Goal: Find contact information: Find contact information

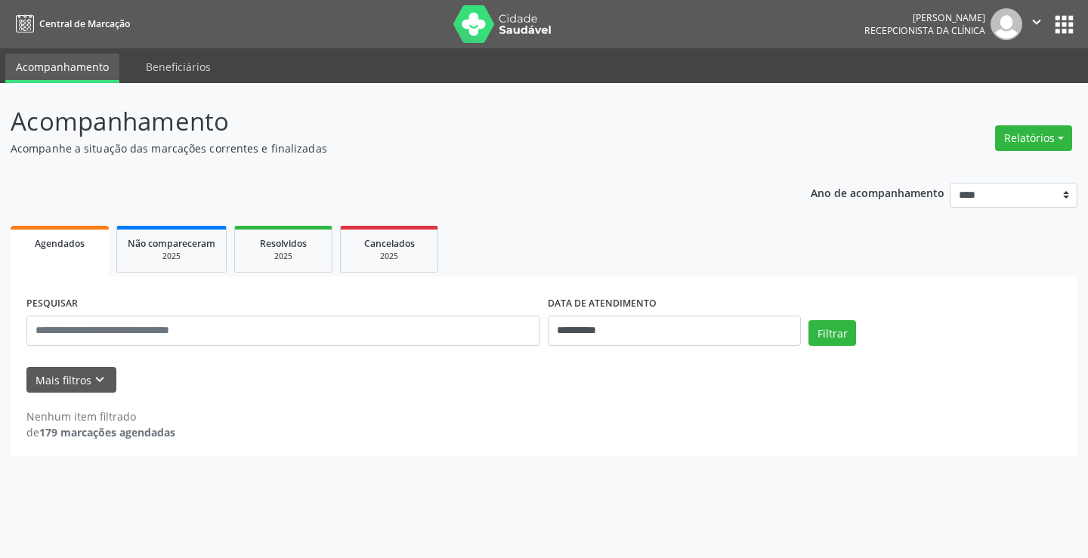
select select "*"
click at [735, 322] on input "**********" at bounding box center [674, 331] width 253 height 30
click at [719, 211] on span "15" at bounding box center [724, 208] width 29 height 29
type input "**********"
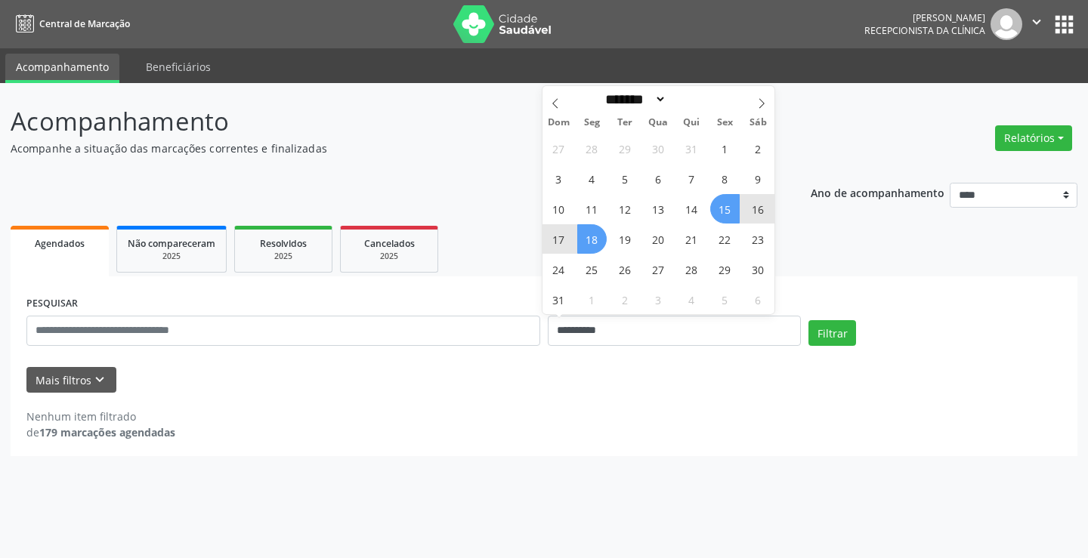
click at [583, 242] on span "18" at bounding box center [591, 238] width 29 height 29
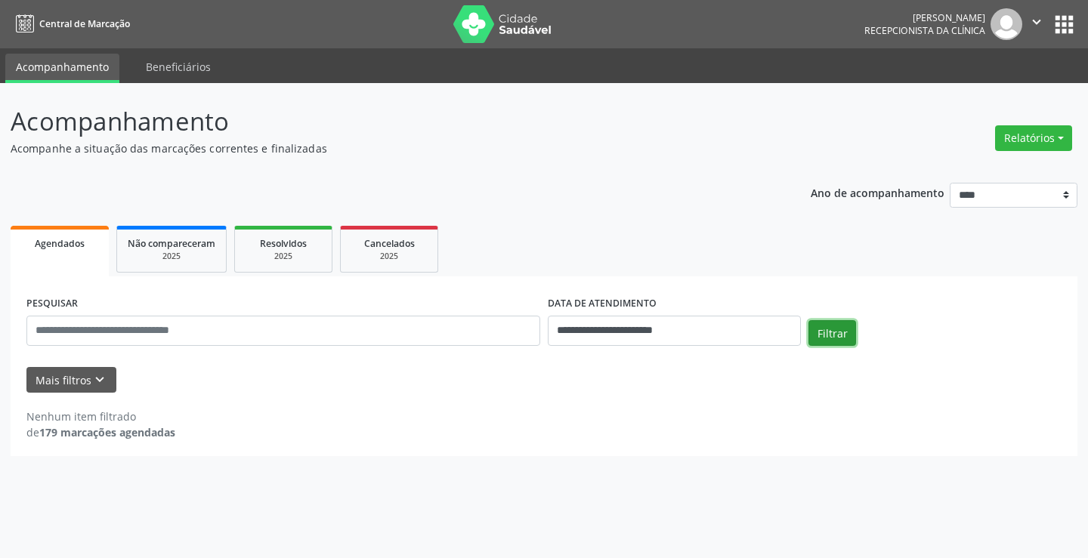
click at [834, 336] on button "Filtrar" at bounding box center [833, 333] width 48 height 26
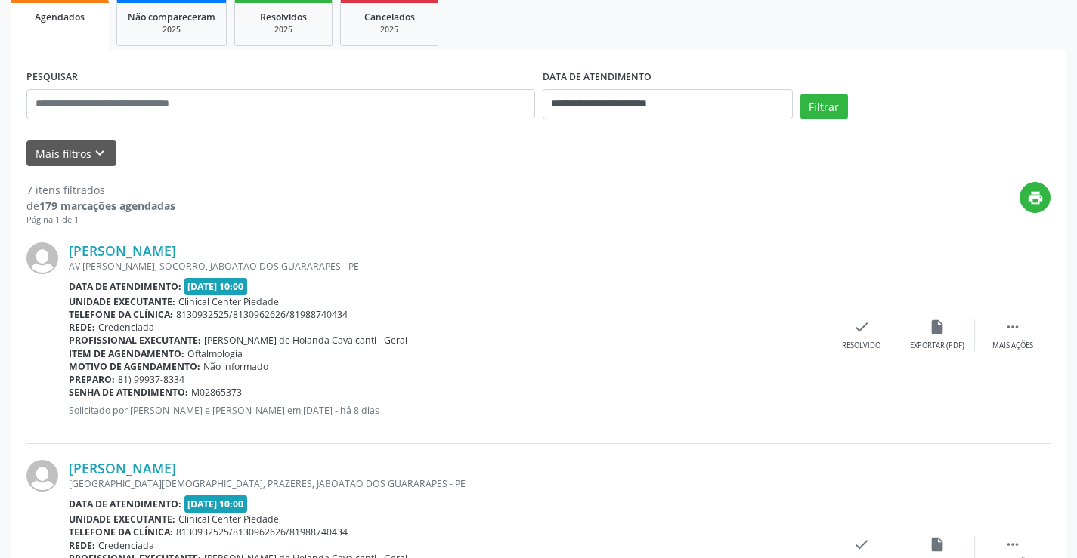
scroll to position [378, 0]
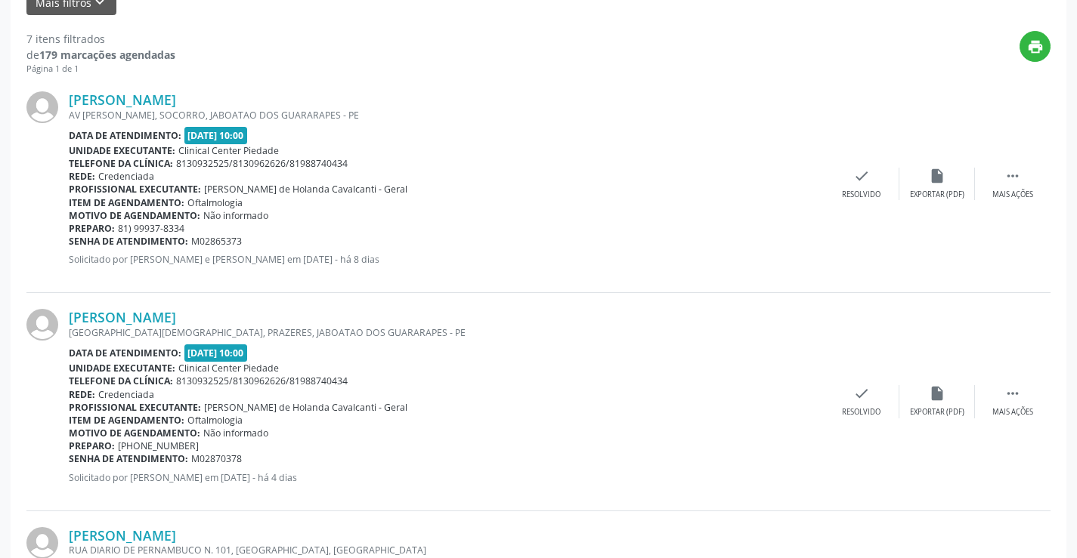
drag, startPoint x: 66, startPoint y: 320, endPoint x: 261, endPoint y: 318, distance: 195.7
click at [261, 318] on div "[PERSON_NAME] [GEOGRAPHIC_DATA][DEMOGRAPHIC_DATA], [GEOGRAPHIC_DATA], [GEOGRAPH…" at bounding box center [538, 402] width 1024 height 218
copy div "[PERSON_NAME]"
click at [153, 319] on link "[PERSON_NAME]" at bounding box center [122, 317] width 107 height 17
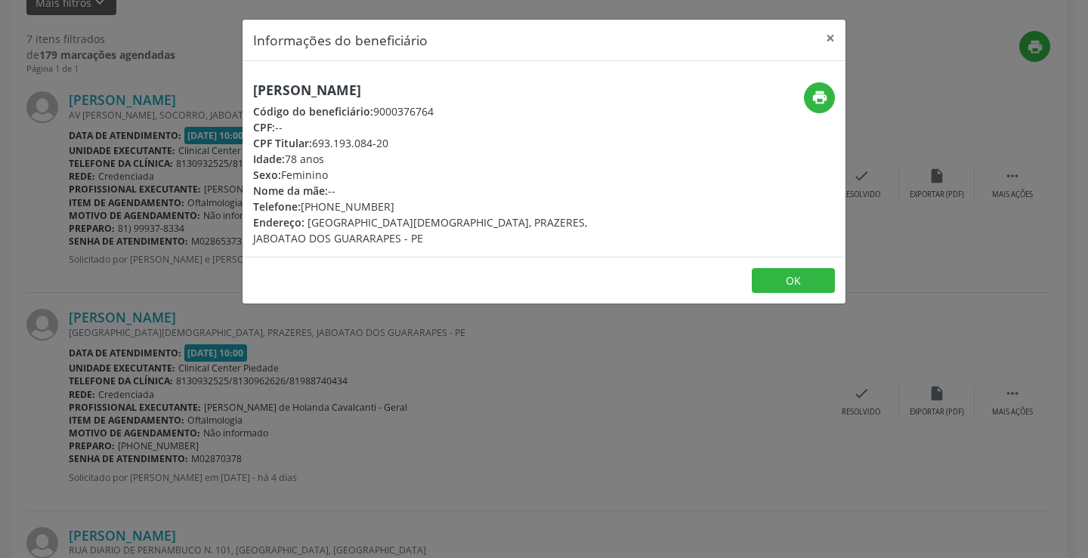
drag, startPoint x: 314, startPoint y: 144, endPoint x: 392, endPoint y: 146, distance: 77.9
click at [392, 146] on div "CPF Titular: 693.193.084-20" at bounding box center [443, 143] width 381 height 16
copy div "693.193.084-20"
drag, startPoint x: 310, startPoint y: 203, endPoint x: 390, endPoint y: 199, distance: 80.2
click at [390, 199] on div "Telefone: [PHONE_NUMBER]" at bounding box center [443, 207] width 381 height 16
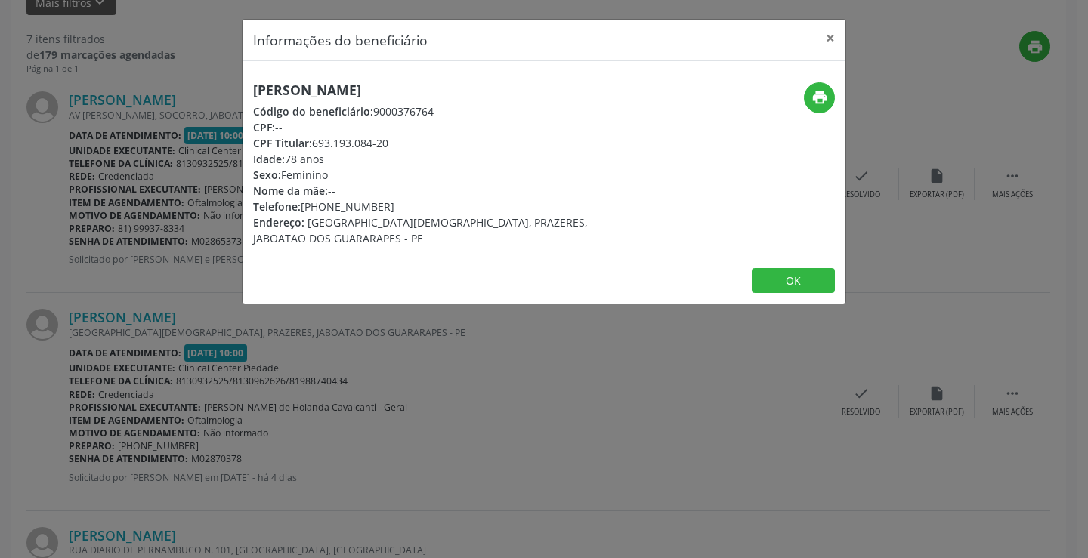
copy div "[PHONE_NUMBER]"
click at [831, 36] on button "×" at bounding box center [830, 38] width 30 height 37
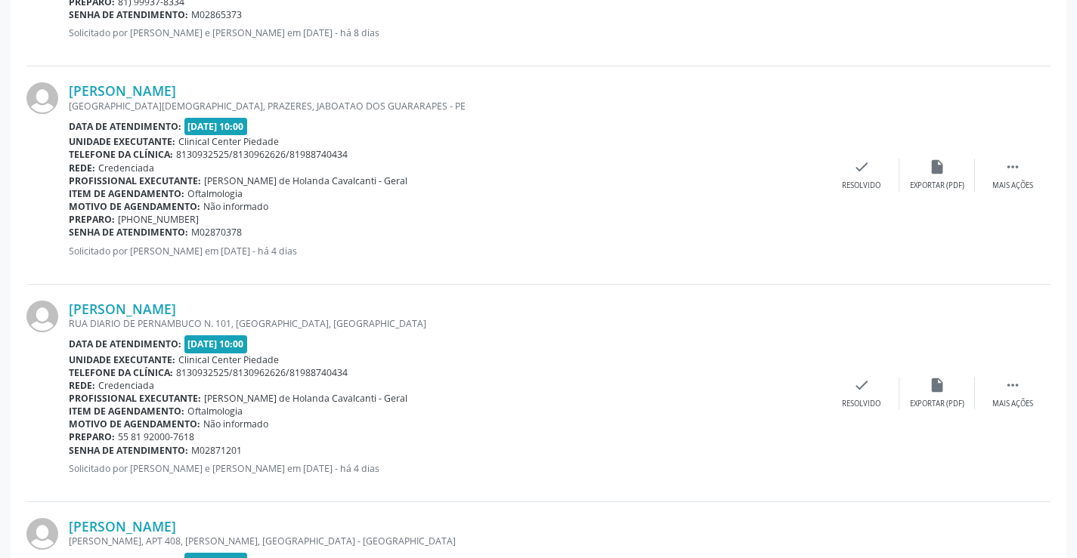
scroll to position [680, 0]
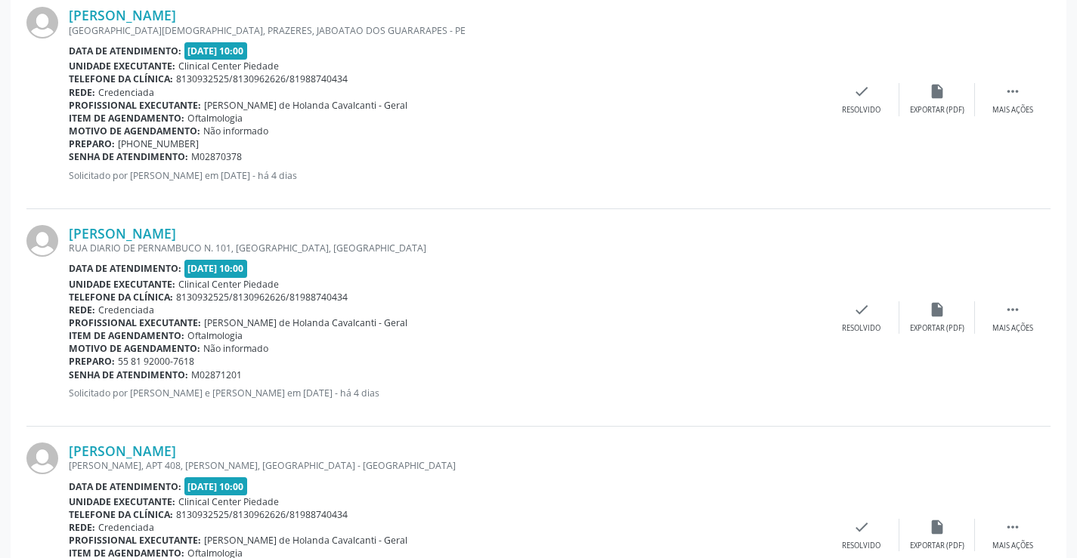
drag, startPoint x: 61, startPoint y: 230, endPoint x: 215, endPoint y: 219, distance: 154.5
click at [215, 219] on div "[PERSON_NAME] RUA DIARIO DE PERNAMBUCO N. 101, [GEOGRAPHIC_DATA], [GEOGRAPHIC_D…" at bounding box center [538, 318] width 1024 height 218
copy div "[PERSON_NAME]"
click at [172, 236] on link "[PERSON_NAME]" at bounding box center [122, 233] width 107 height 17
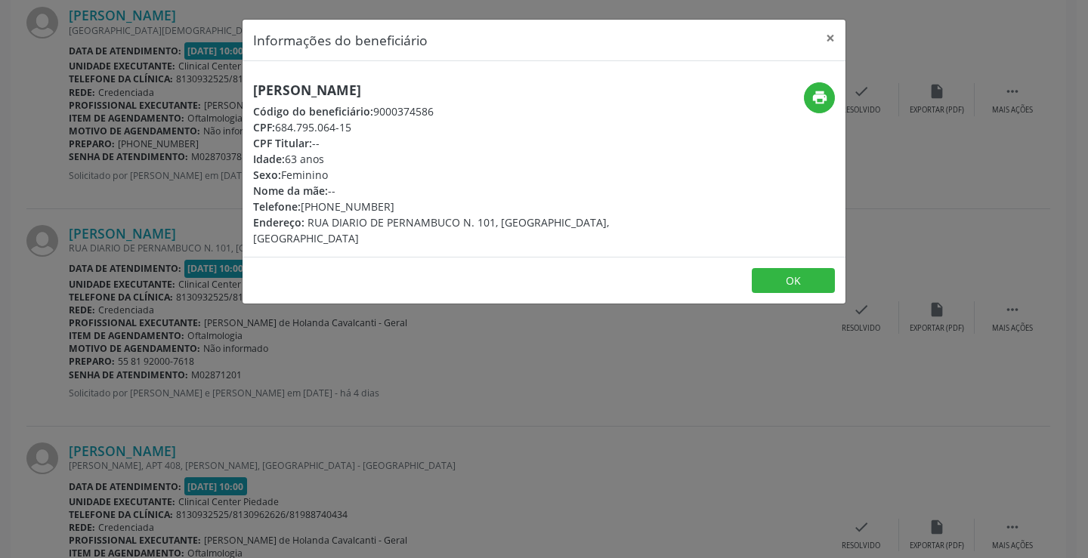
drag, startPoint x: 276, startPoint y: 125, endPoint x: 353, endPoint y: 131, distance: 77.3
click at [353, 131] on div "CPF: 684.795.064-15" at bounding box center [443, 127] width 381 height 16
copy div "684.795.064-15"
drag, startPoint x: 307, startPoint y: 202, endPoint x: 388, endPoint y: 203, distance: 80.9
click at [388, 203] on div "Telefone: [PHONE_NUMBER]" at bounding box center [443, 207] width 381 height 16
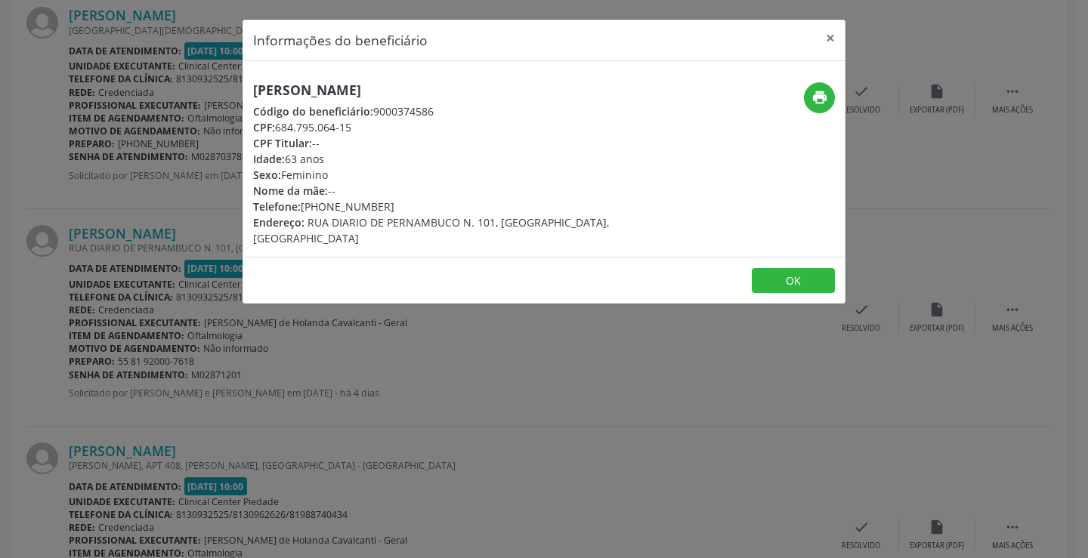
copy div "55) 81920-0076"
click at [784, 286] on button "OK" at bounding box center [793, 281] width 83 height 26
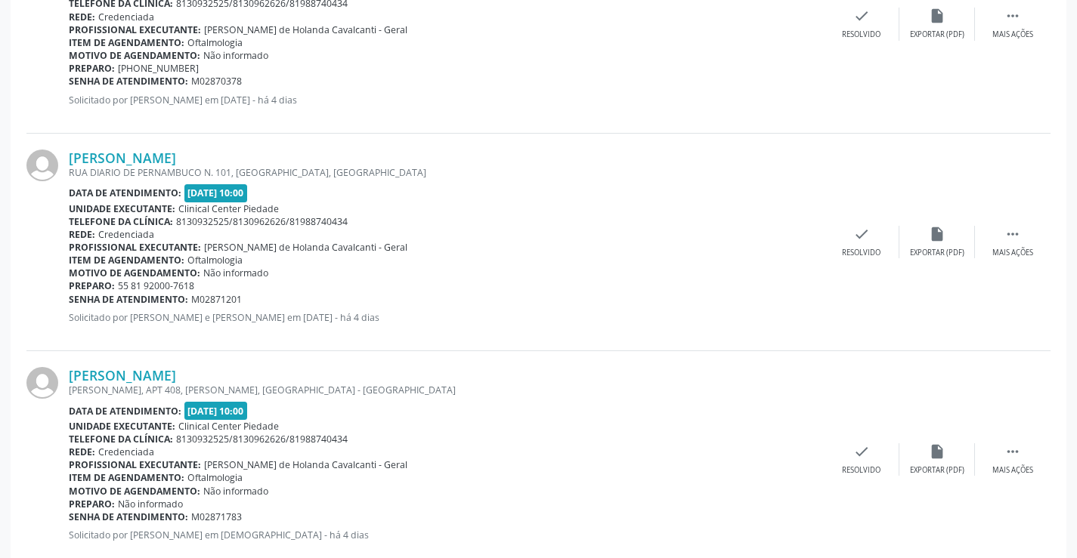
scroll to position [831, 0]
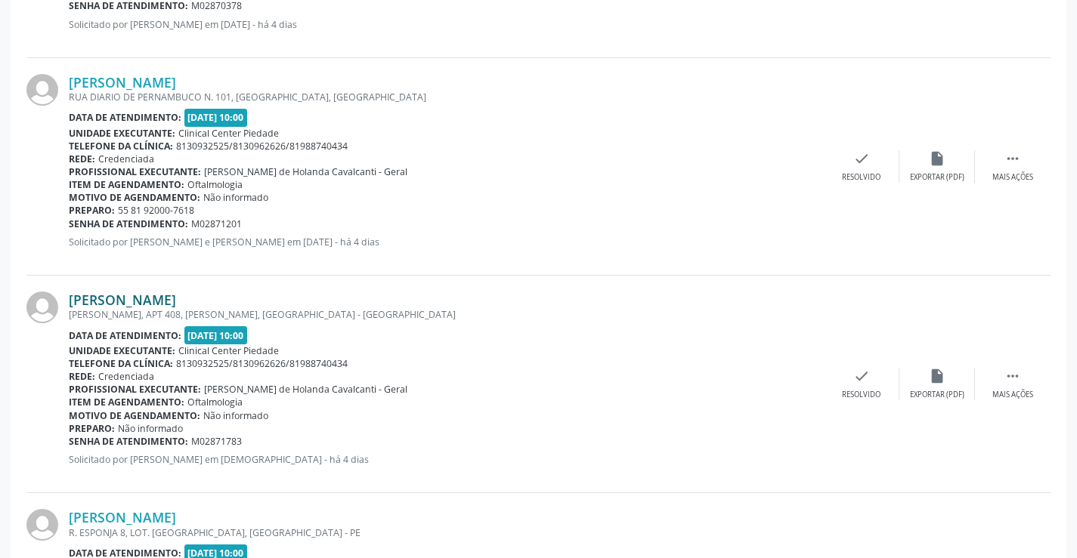
click at [120, 294] on link "[PERSON_NAME]" at bounding box center [122, 300] width 107 height 17
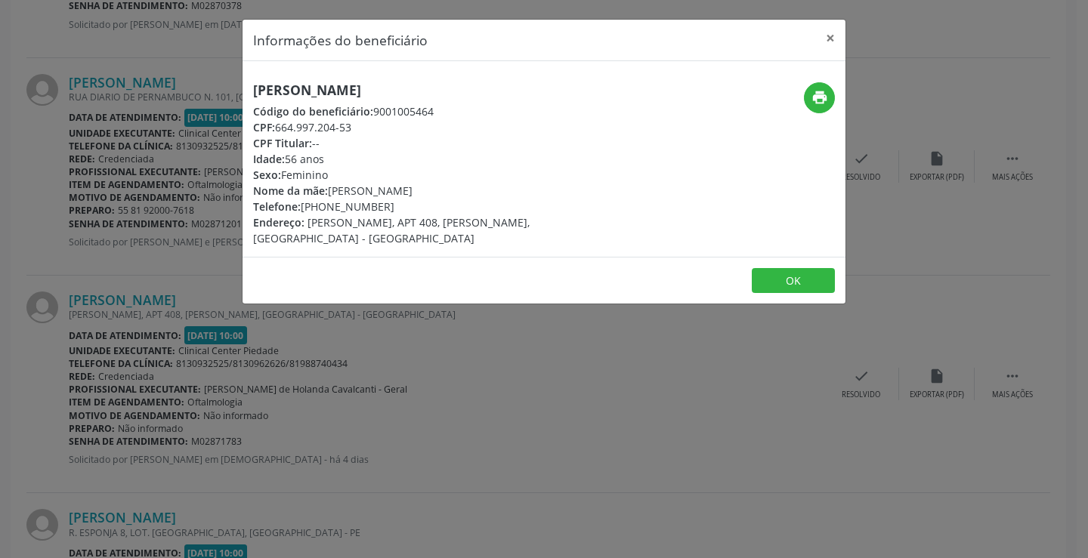
drag, startPoint x: 253, startPoint y: 91, endPoint x: 450, endPoint y: 89, distance: 196.5
click at [450, 89] on h5 "[PERSON_NAME]" at bounding box center [443, 90] width 381 height 16
copy h5 "[PERSON_NAME]"
drag, startPoint x: 277, startPoint y: 128, endPoint x: 354, endPoint y: 130, distance: 76.4
click at [354, 130] on div "CPF: 664.997.204-53" at bounding box center [443, 127] width 381 height 16
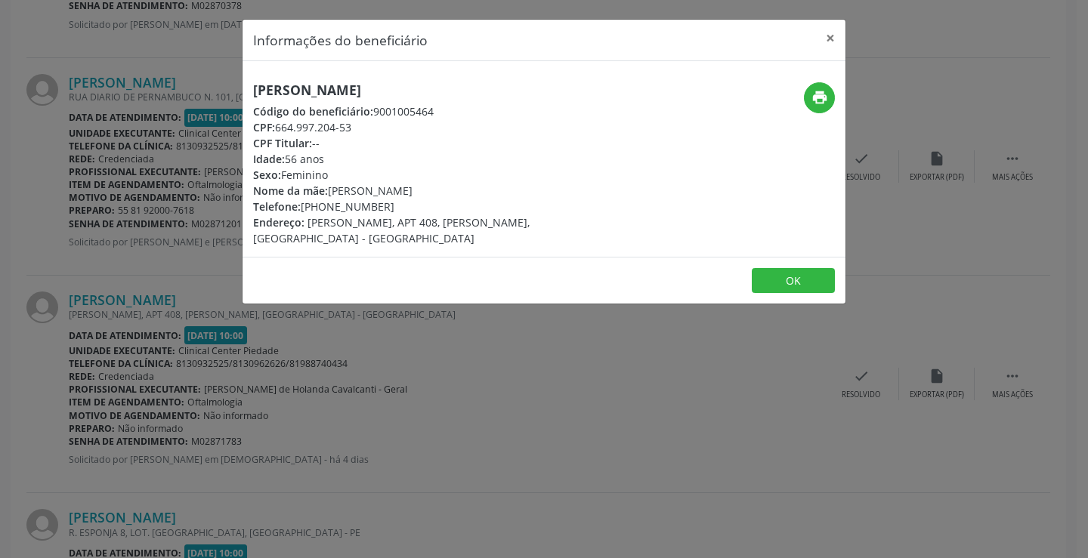
copy div "664.997.204-53"
click at [804, 268] on button "OK" at bounding box center [793, 281] width 83 height 26
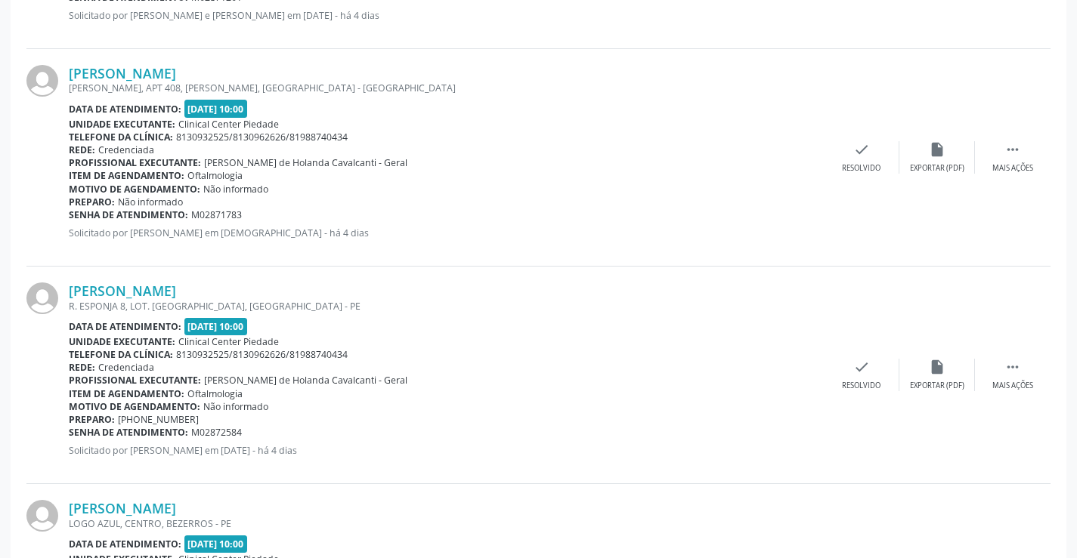
scroll to position [1134, 0]
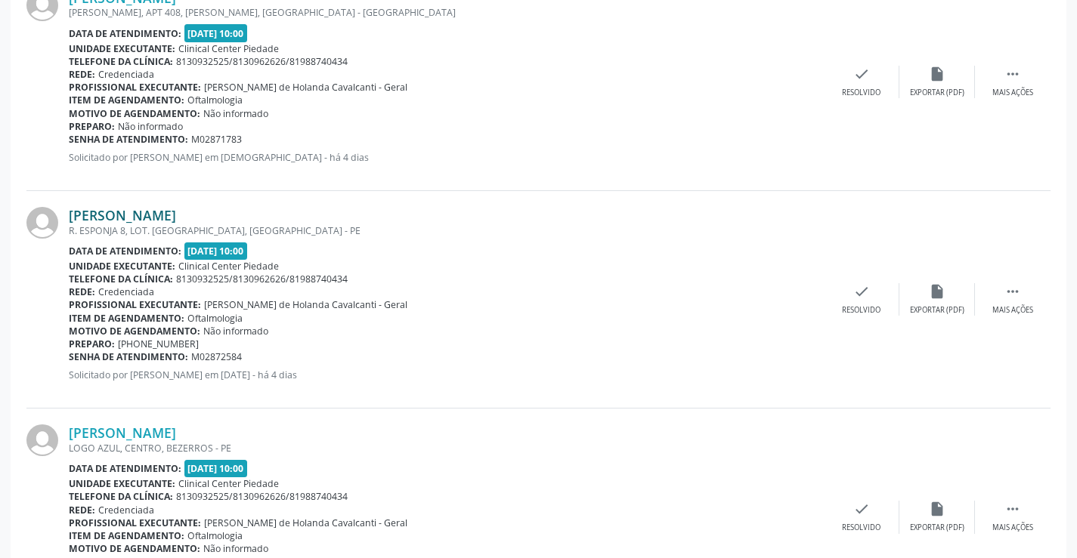
click at [125, 212] on link "[PERSON_NAME]" at bounding box center [122, 215] width 107 height 17
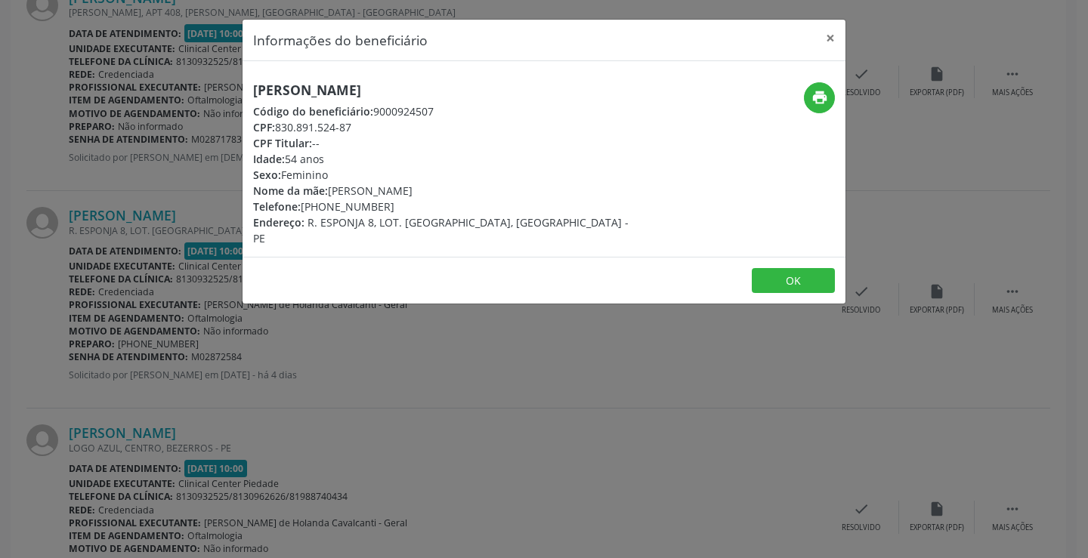
drag, startPoint x: 255, startPoint y: 90, endPoint x: 521, endPoint y: 81, distance: 266.2
click at [521, 82] on h5 "[PERSON_NAME]" at bounding box center [443, 90] width 381 height 16
copy h5 "[PERSON_NAME]"
drag, startPoint x: 280, startPoint y: 123, endPoint x: 353, endPoint y: 134, distance: 74.1
click at [353, 134] on div "CPF: 830.891.524-87" at bounding box center [443, 127] width 381 height 16
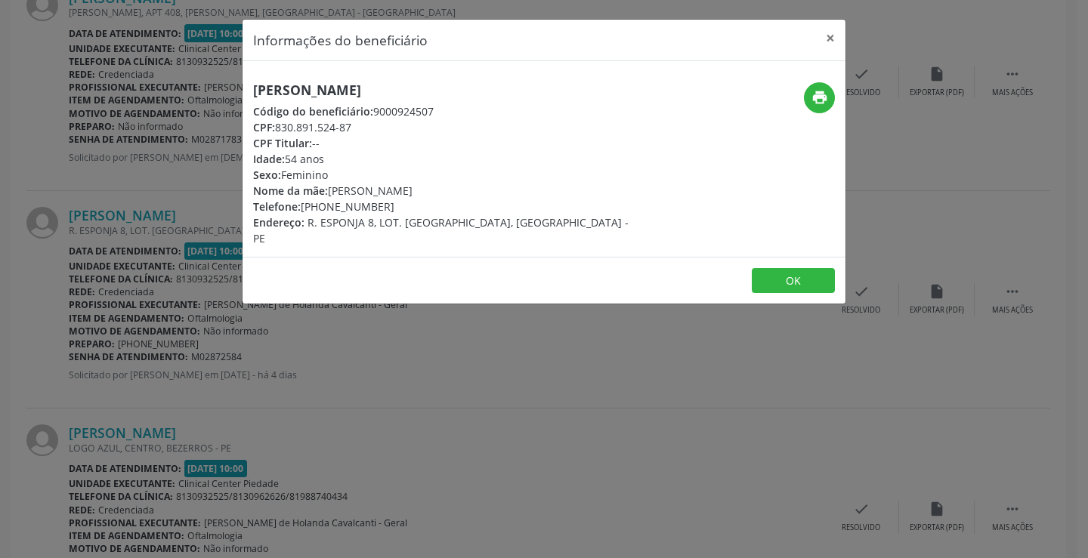
copy div "830.891.524-87"
drag, startPoint x: 308, startPoint y: 203, endPoint x: 391, endPoint y: 210, distance: 84.2
click at [391, 210] on div "Telefone: [PHONE_NUMBER]" at bounding box center [443, 207] width 381 height 16
click at [766, 268] on button "OK" at bounding box center [793, 281] width 83 height 26
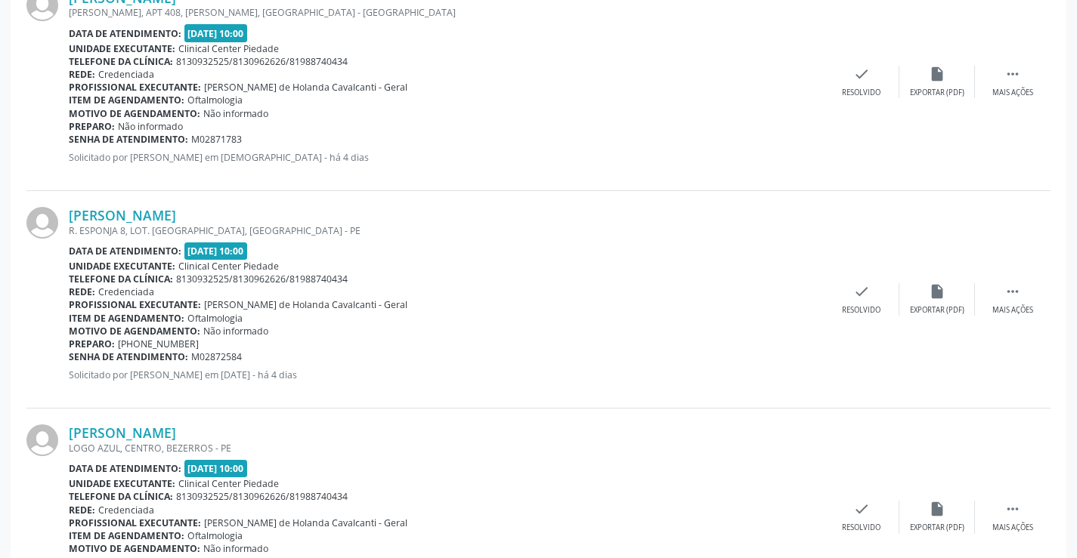
scroll to position [1285, 0]
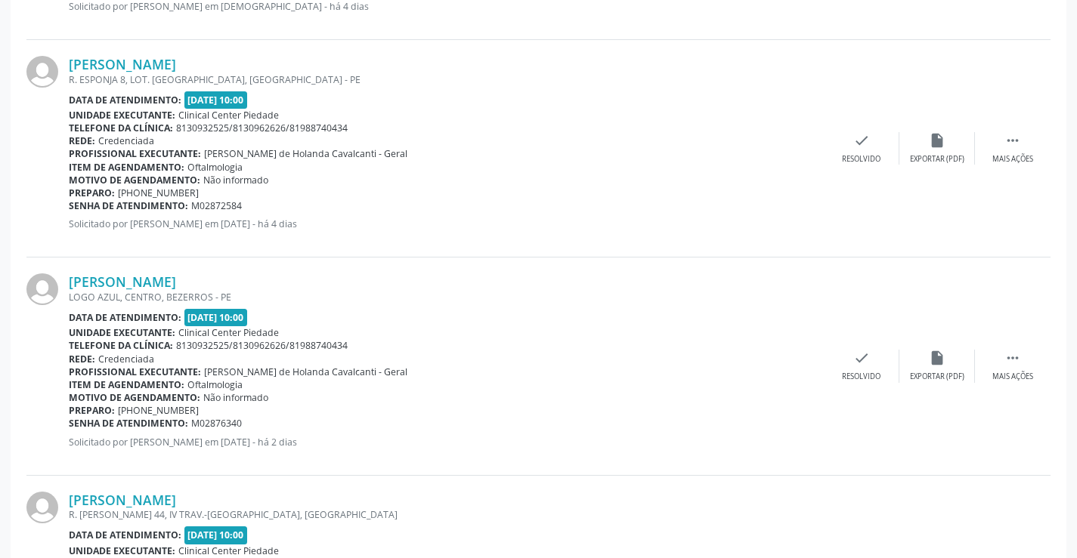
drag, startPoint x: 68, startPoint y: 279, endPoint x: 209, endPoint y: 286, distance: 140.7
click at [209, 286] on div "[PERSON_NAME] LOGO AZUL, CENTRO, [GEOGRAPHIC_DATA] Data de atendimento: [DATE] …" at bounding box center [538, 367] width 1024 height 218
click at [145, 281] on link "[PERSON_NAME]" at bounding box center [122, 282] width 107 height 17
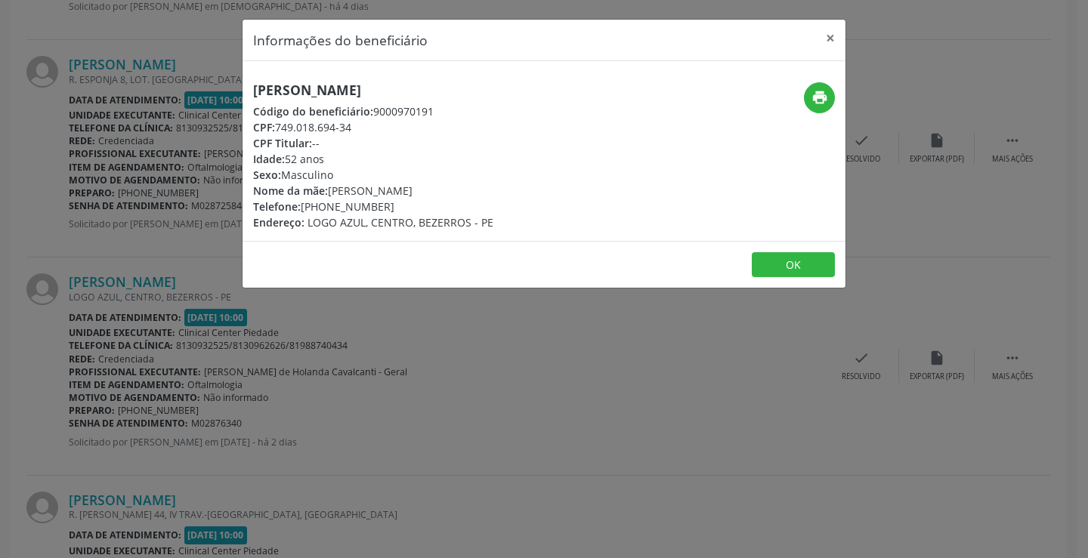
drag, startPoint x: 280, startPoint y: 128, endPoint x: 352, endPoint y: 131, distance: 72.6
click at [352, 131] on div "CPF: 749.018.694-34" at bounding box center [373, 127] width 240 height 16
drag, startPoint x: 308, startPoint y: 205, endPoint x: 385, endPoint y: 211, distance: 77.3
click at [385, 211] on div "Telefone: [PHONE_NUMBER]" at bounding box center [373, 207] width 240 height 16
click at [807, 262] on button "OK" at bounding box center [793, 265] width 83 height 26
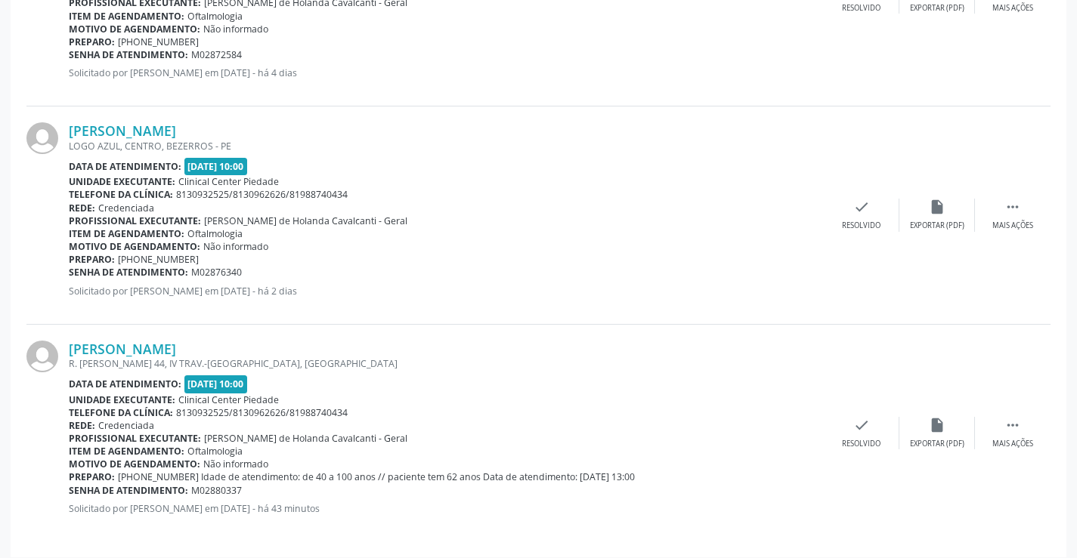
scroll to position [1446, 0]
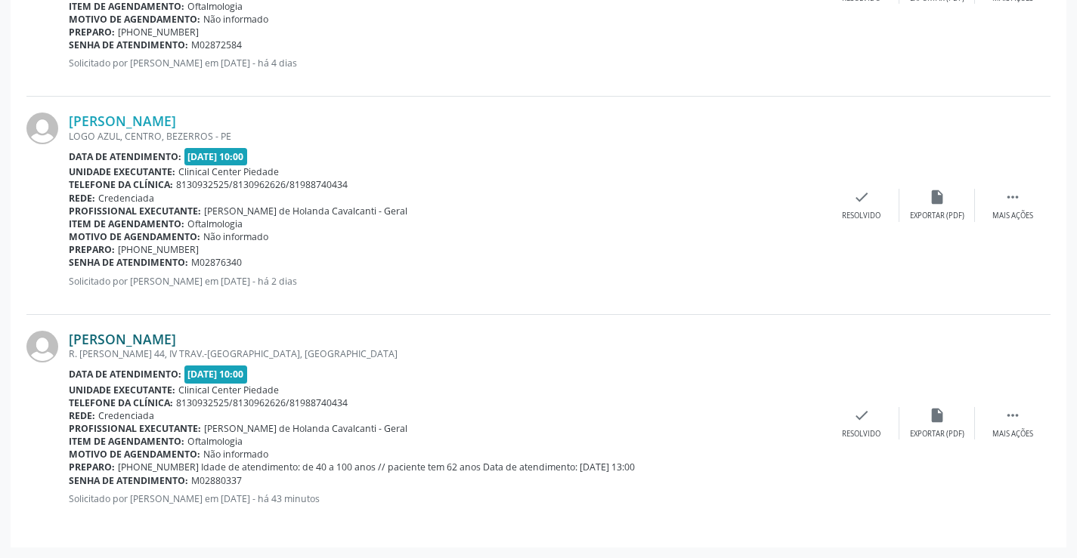
click at [175, 336] on link "[PERSON_NAME]" at bounding box center [122, 339] width 107 height 17
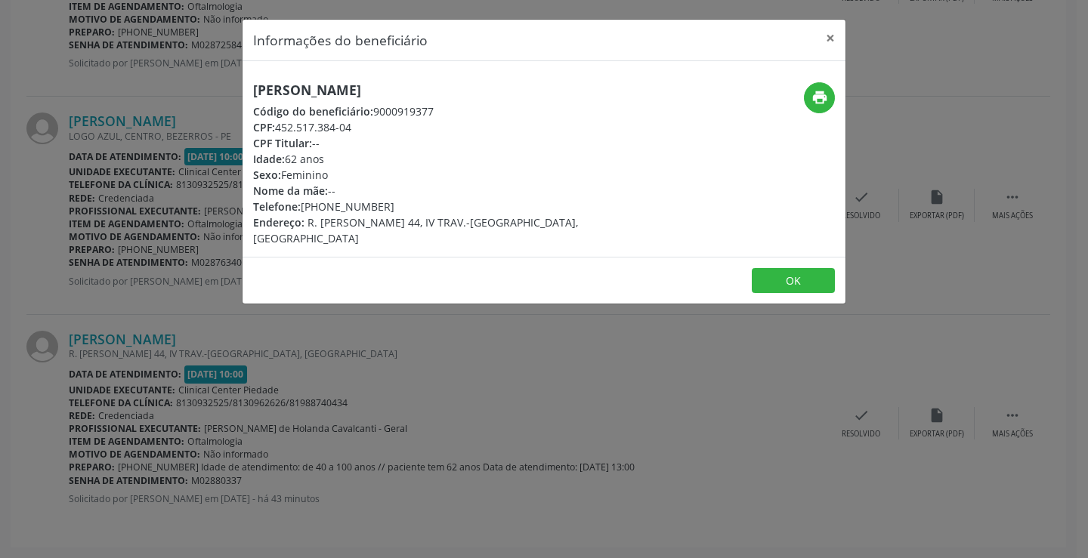
drag, startPoint x: 258, startPoint y: 87, endPoint x: 478, endPoint y: 80, distance: 220.8
click at [478, 80] on div "[PERSON_NAME] Código do beneficiário: 9000919377 CPF: 452.517.384-04 CPF Titula…" at bounding box center [544, 159] width 603 height 196
drag, startPoint x: 280, startPoint y: 125, endPoint x: 354, endPoint y: 130, distance: 73.5
click at [354, 130] on div "CPF: 452.517.384-04" at bounding box center [443, 127] width 381 height 16
drag, startPoint x: 306, startPoint y: 202, endPoint x: 386, endPoint y: 209, distance: 80.5
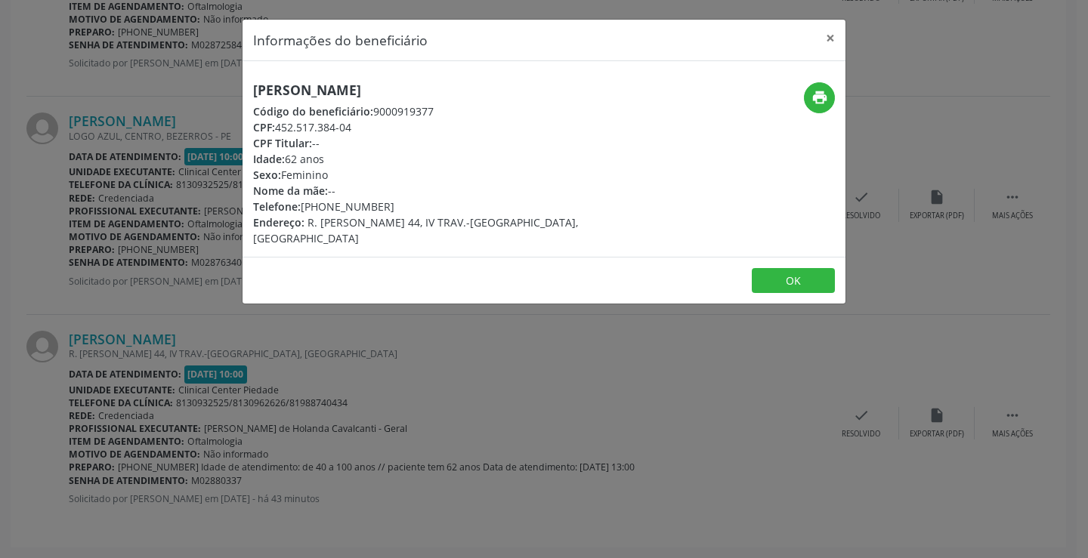
click at [386, 209] on div "Telefone: [PHONE_NUMBER]" at bounding box center [443, 207] width 381 height 16
click at [785, 264] on footer "OK" at bounding box center [544, 281] width 603 height 48
click at [778, 279] on button "OK" at bounding box center [793, 281] width 83 height 26
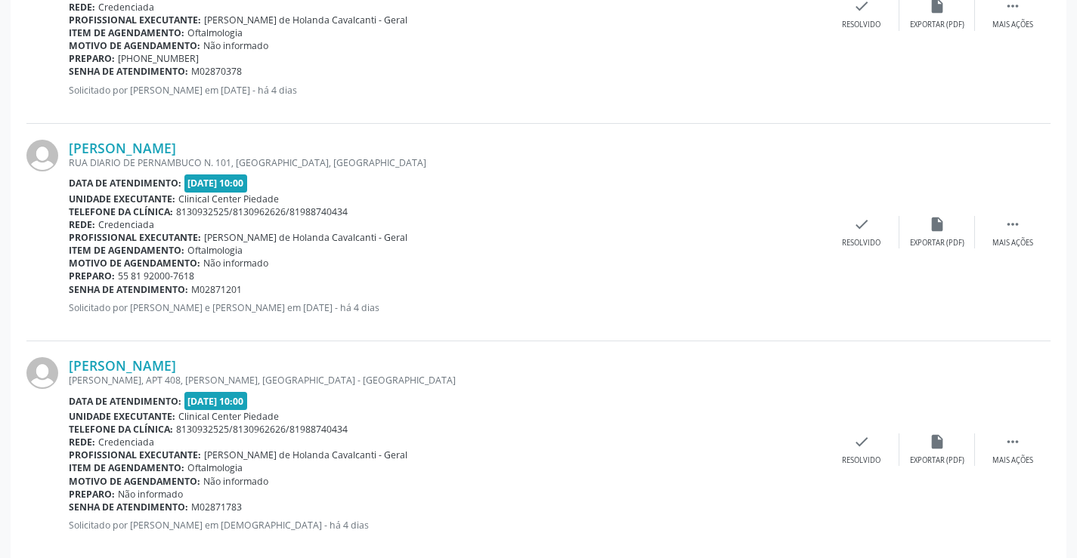
scroll to position [690, 0]
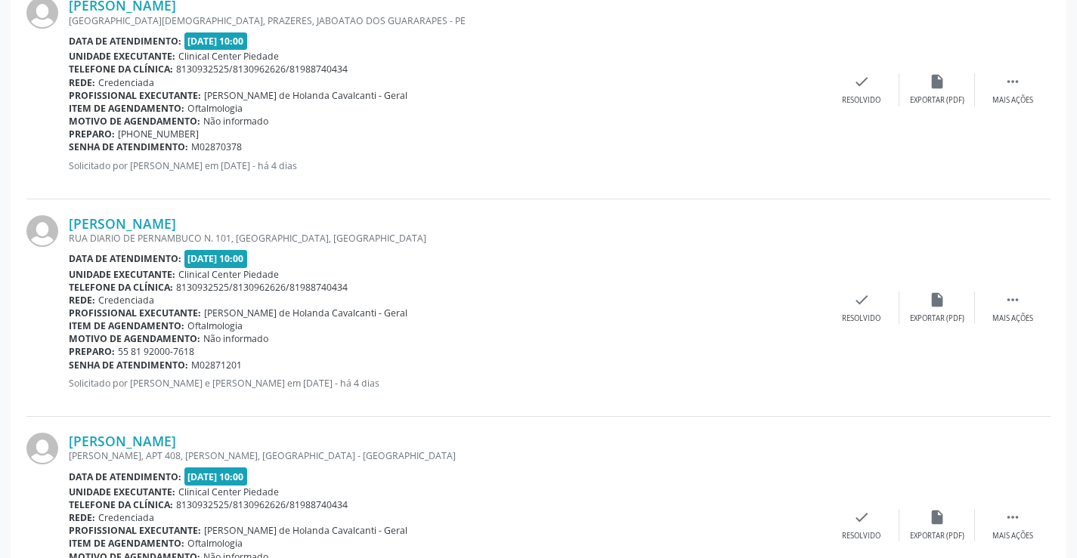
drag, startPoint x: 194, startPoint y: 353, endPoint x: 125, endPoint y: 354, distance: 68.8
click at [125, 354] on div "Preparo: 55 81 92000-7618" at bounding box center [446, 351] width 755 height 13
click at [129, 224] on link "[PERSON_NAME]" at bounding box center [122, 223] width 107 height 17
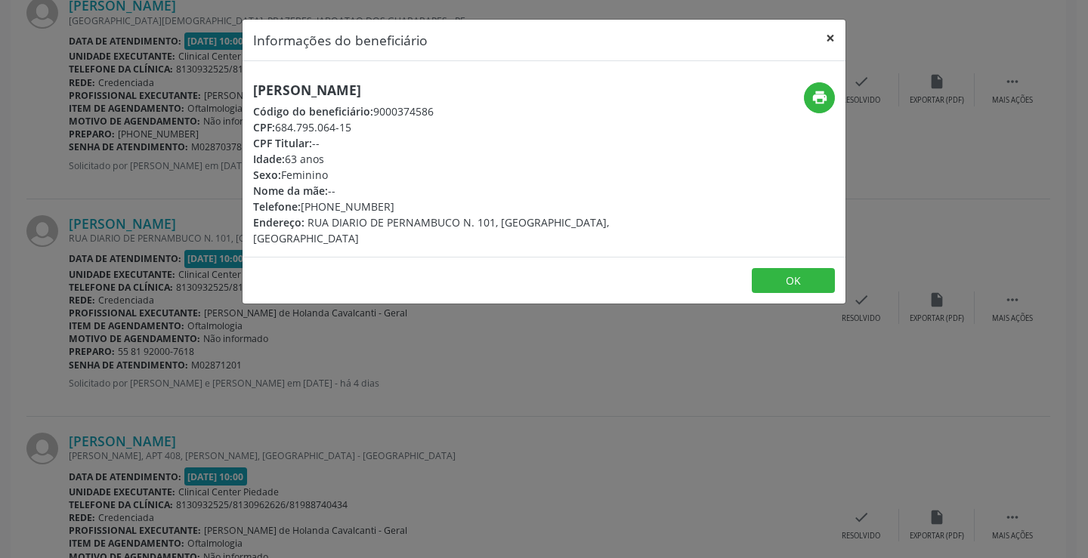
click at [831, 36] on button "×" at bounding box center [830, 38] width 30 height 37
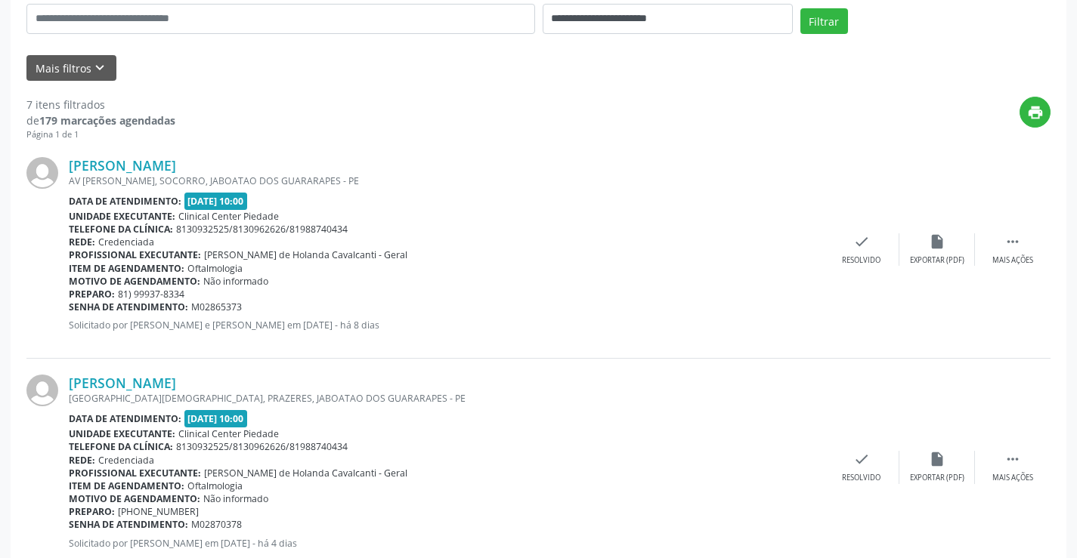
scroll to position [0, 0]
